Goal: Find specific page/section: Find specific page/section

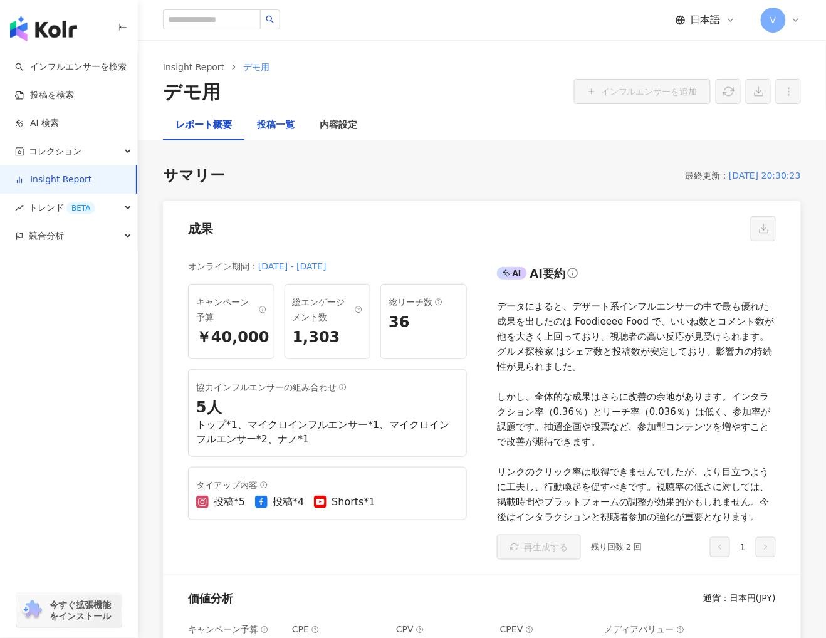
click at [266, 125] on div "投稿一覧" at bounding box center [276, 125] width 38 height 15
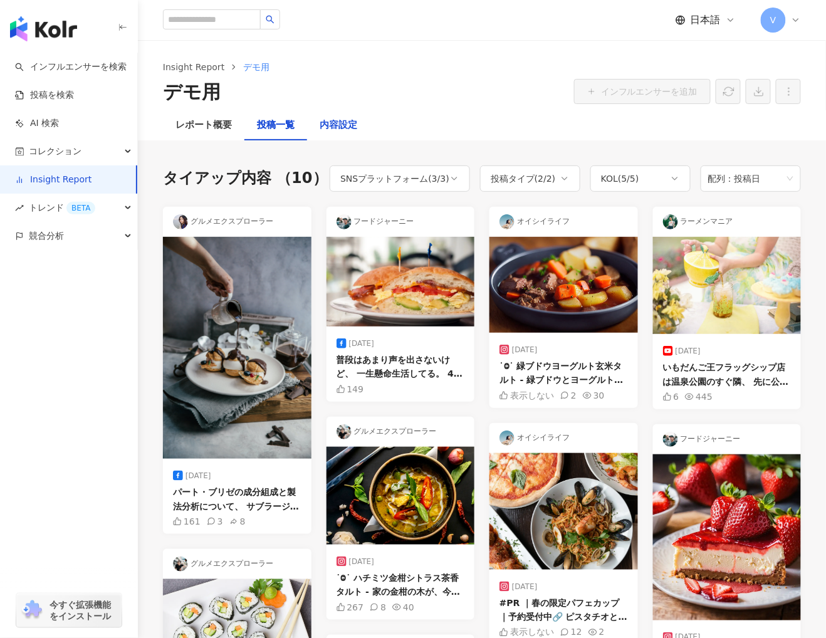
click at [324, 122] on div "内容設定" at bounding box center [339, 125] width 38 height 15
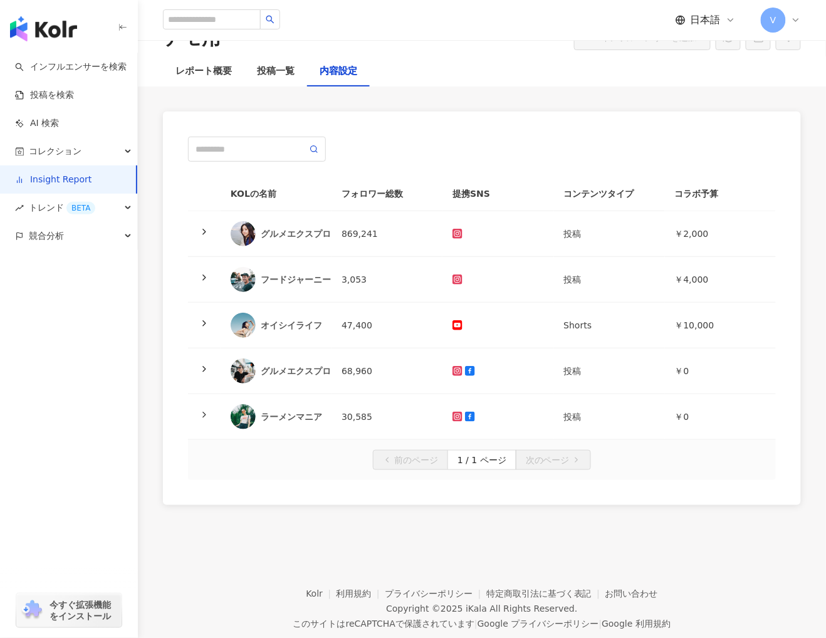
scroll to position [83, 0]
